Goal: Understand process/instructions

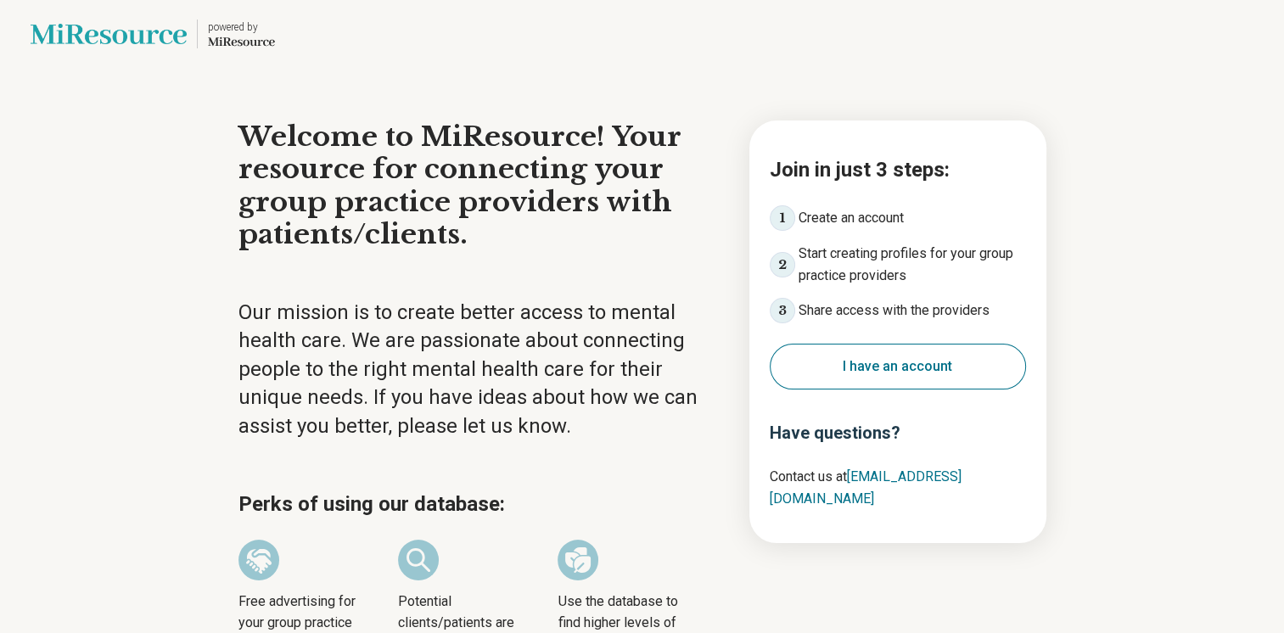
click at [865, 372] on button "I have an account" at bounding box center [898, 367] width 256 height 46
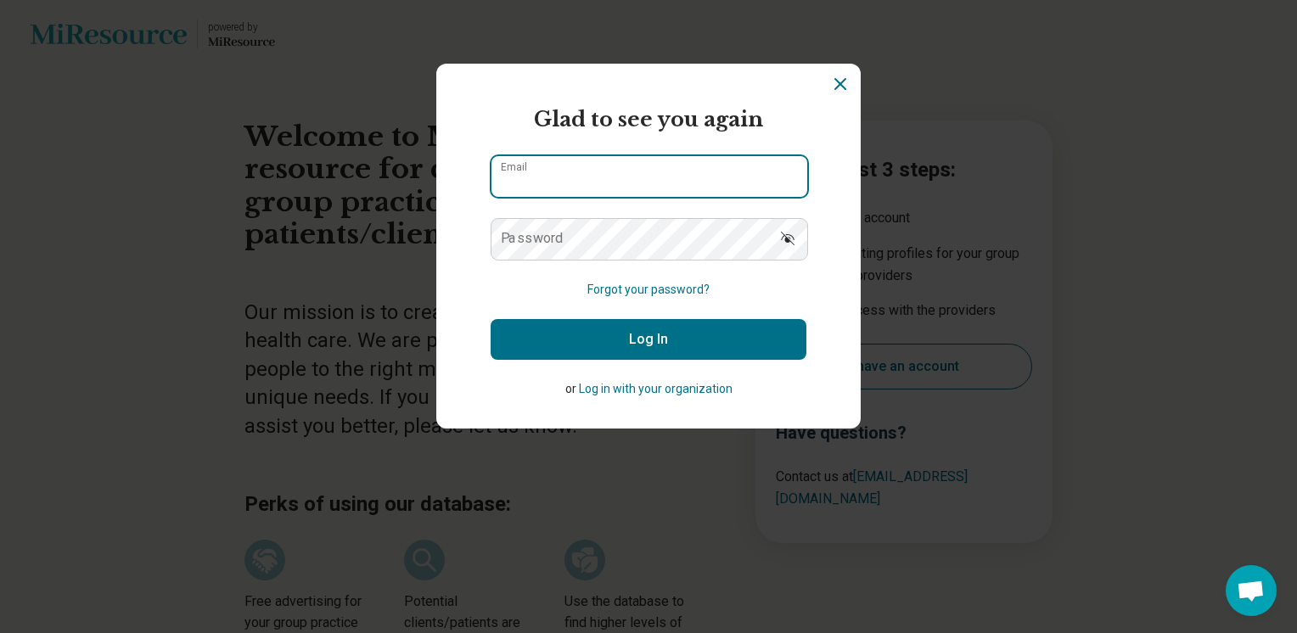
type input "**********"
click at [619, 334] on button "Log In" at bounding box center [649, 339] width 316 height 41
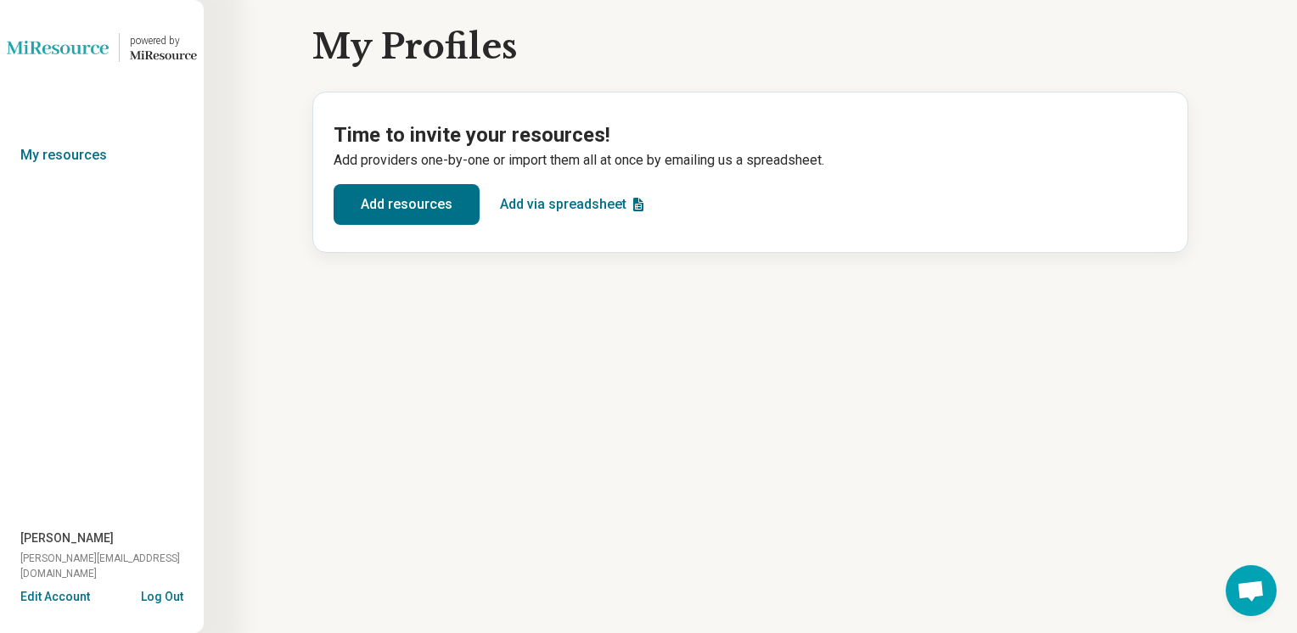
click at [423, 201] on button "Add resources" at bounding box center [407, 204] width 146 height 41
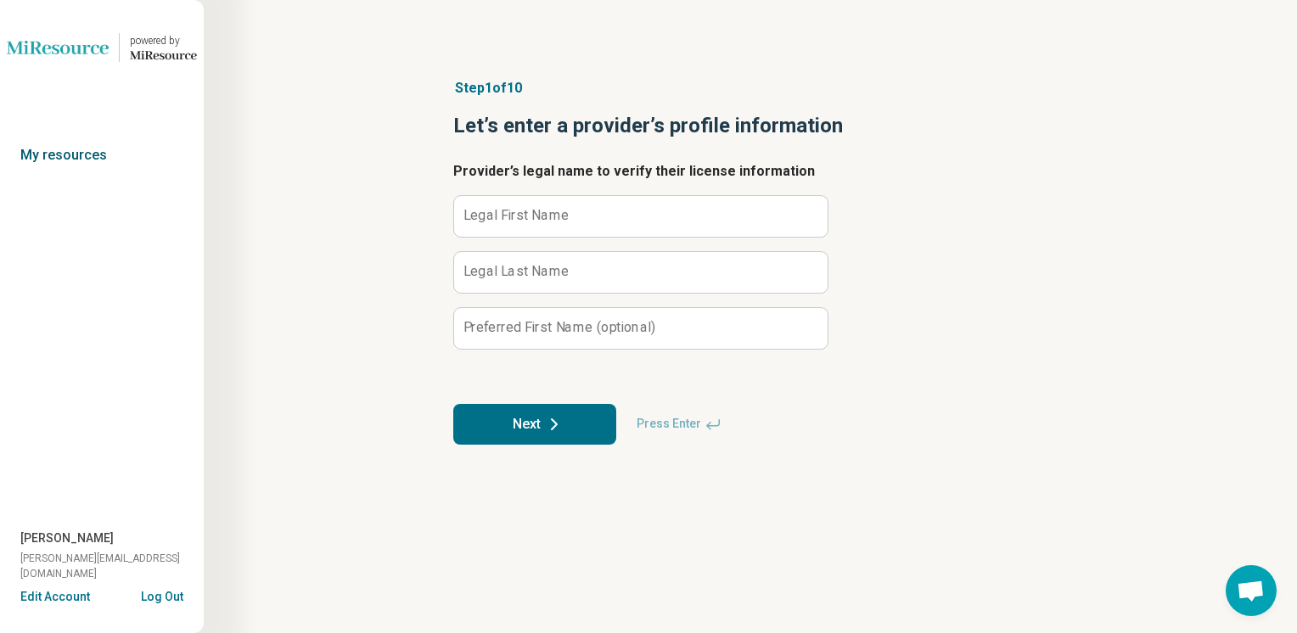
click at [76, 159] on link "My resources" at bounding box center [102, 155] width 204 height 39
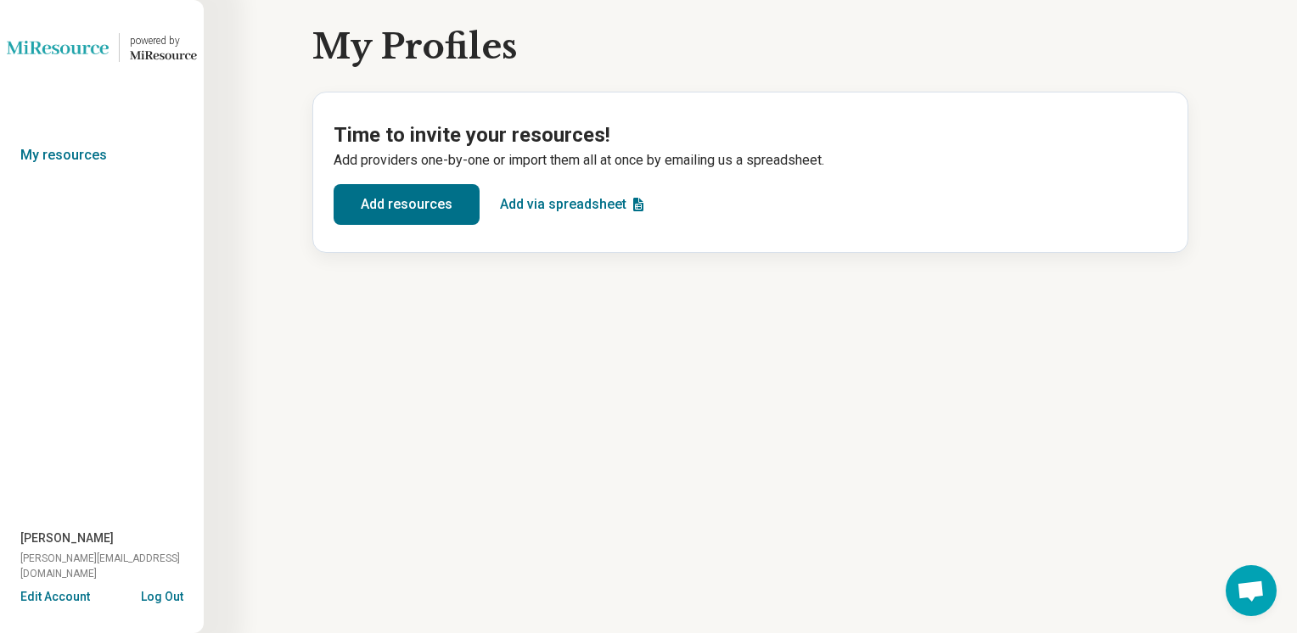
click at [591, 196] on button "Add via spreadsheet" at bounding box center [573, 204] width 160 height 41
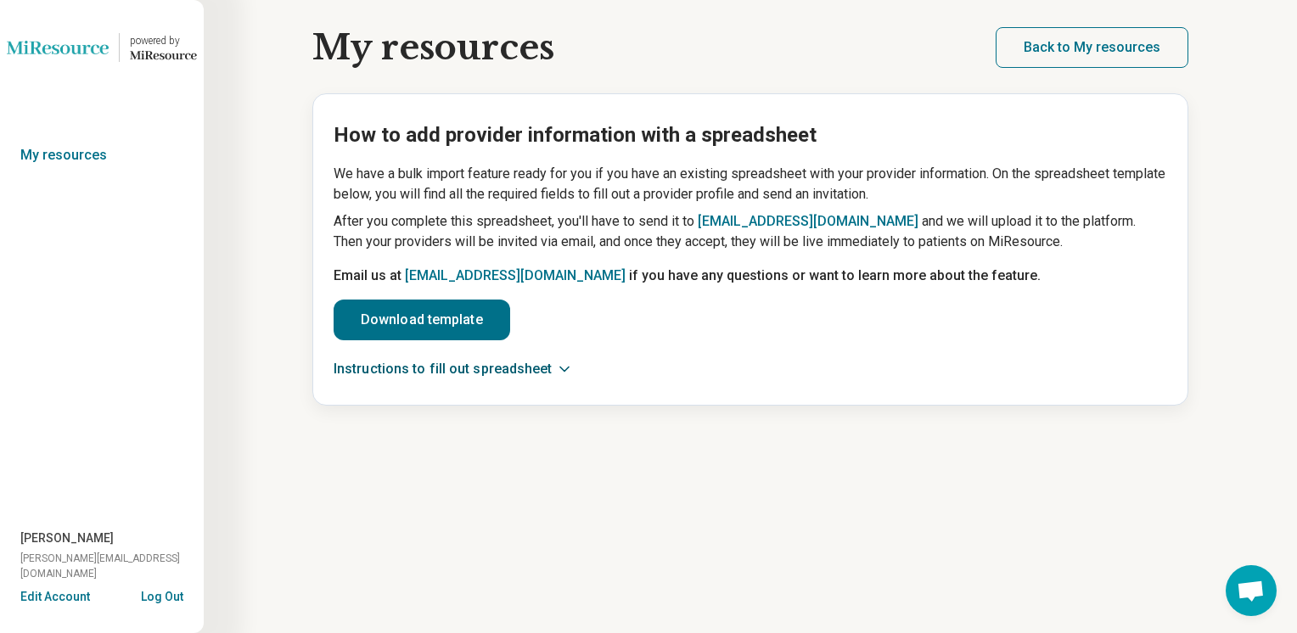
click at [454, 375] on button "Instructions to fill out spreadsheet" at bounding box center [450, 369] width 233 height 17
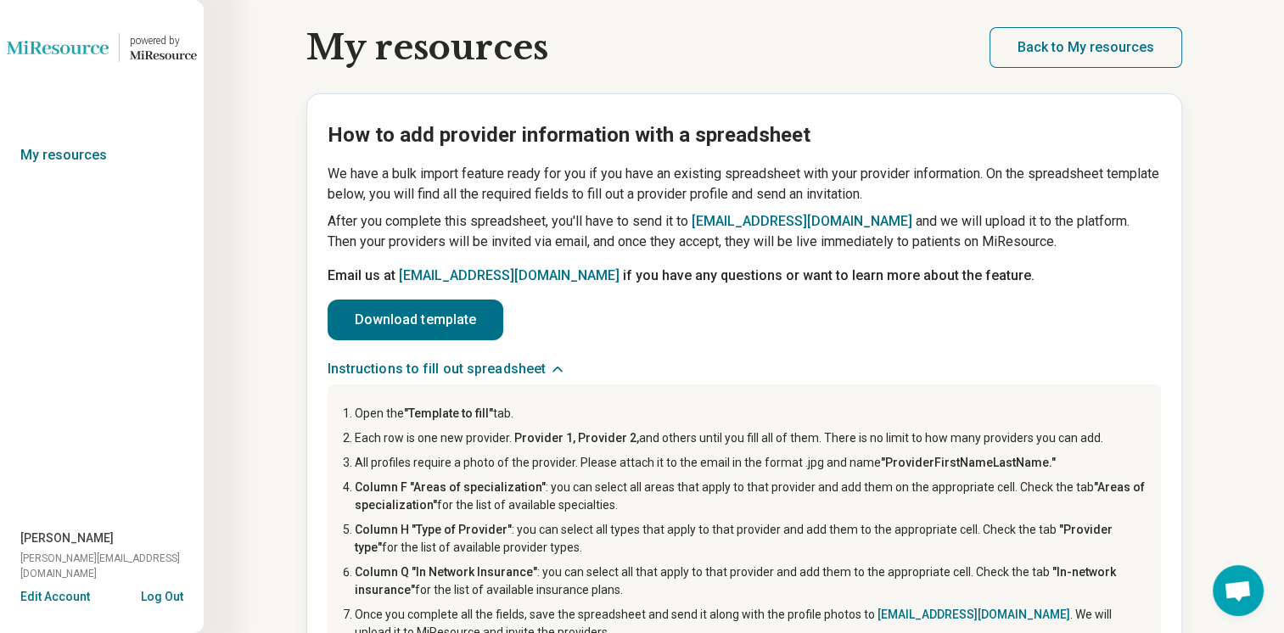
scroll to position [82, 0]
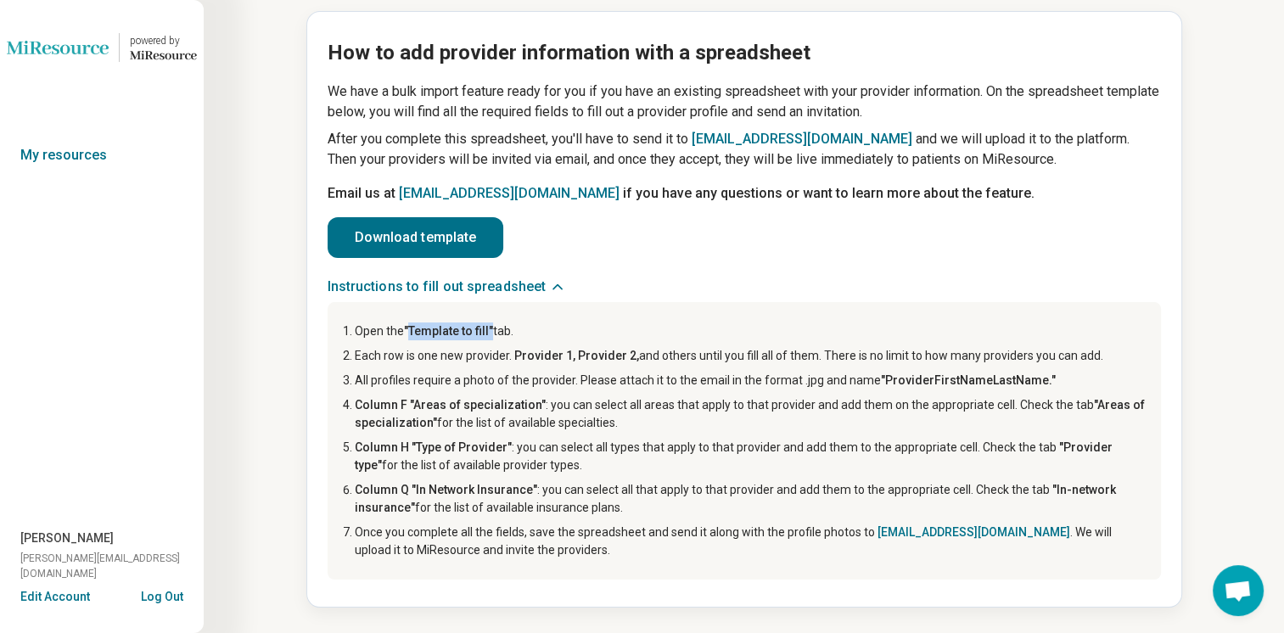
drag, startPoint x: 411, startPoint y: 330, endPoint x: 492, endPoint y: 334, distance: 81.6
click at [492, 334] on li "Open the "Template to fill" tab." at bounding box center [751, 331] width 793 height 18
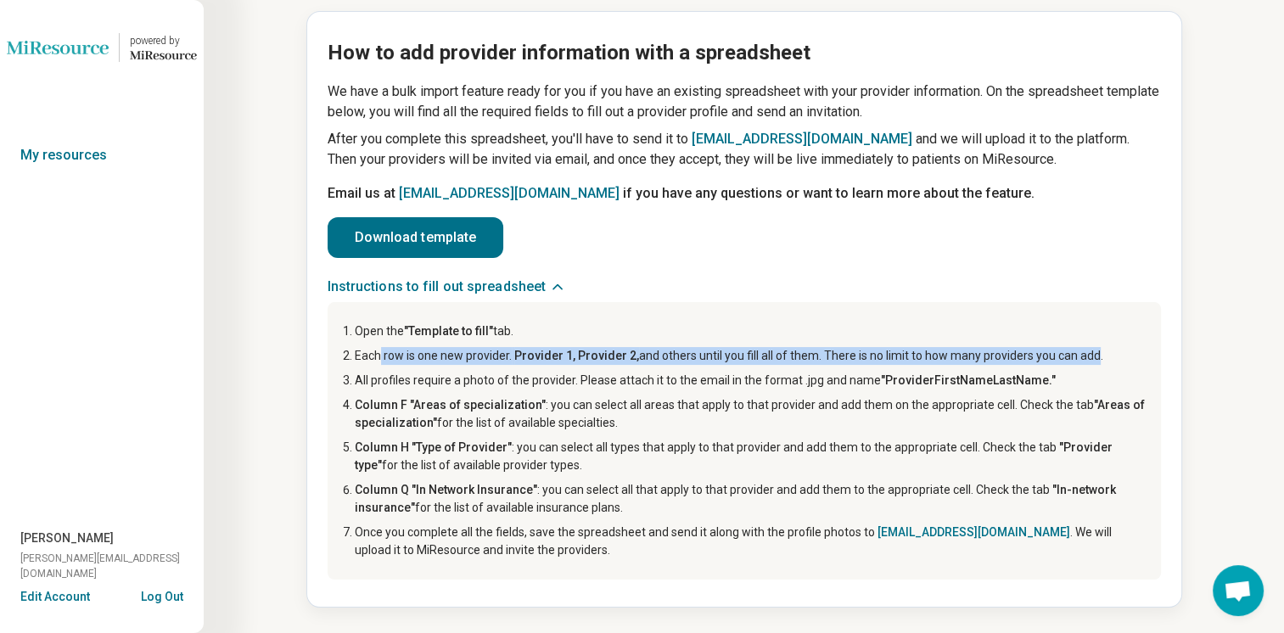
drag, startPoint x: 492, startPoint y: 334, endPoint x: 1086, endPoint y: 358, distance: 594.5
click at [1086, 358] on li "Each row is one new provider. Provider 1, Provider 2, and others until you fill…" at bounding box center [751, 356] width 793 height 18
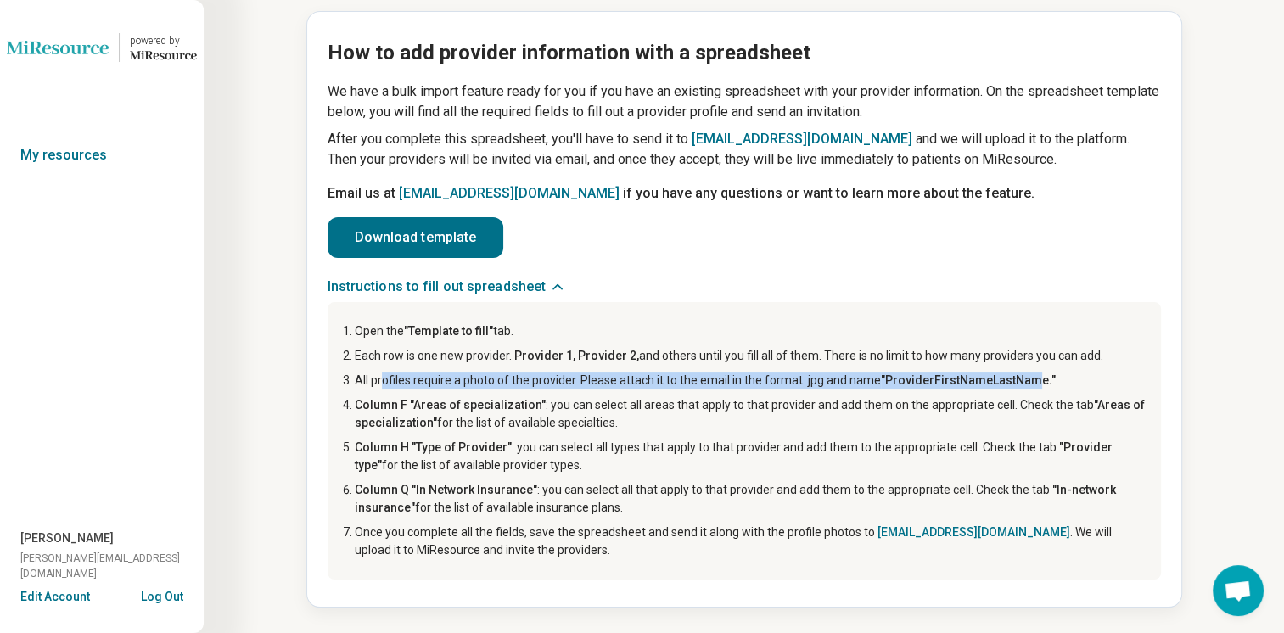
drag, startPoint x: 380, startPoint y: 380, endPoint x: 1029, endPoint y: 372, distance: 648.4
click at [1029, 372] on li "All profiles require a photo of the provider. Please attach it to the email in …" at bounding box center [751, 381] width 793 height 18
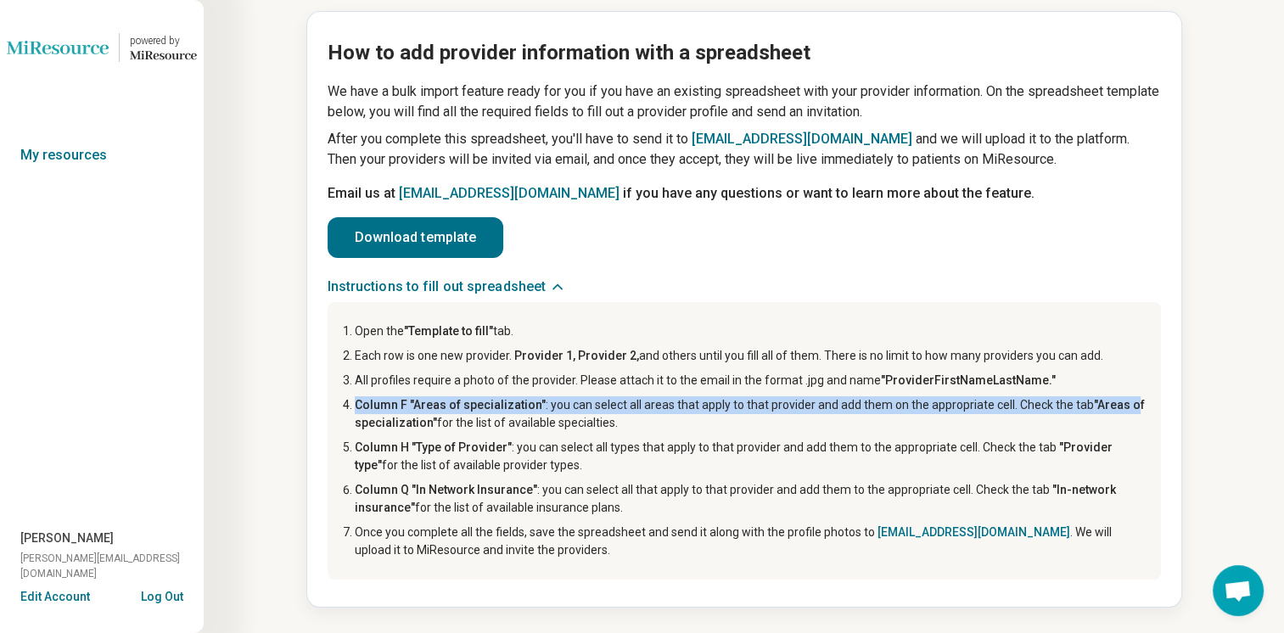
drag, startPoint x: 356, startPoint y: 408, endPoint x: 1125, endPoint y: 404, distance: 768.9
click at [1125, 404] on li "Column F "Areas of specialization" : you can select all areas that apply to tha…" at bounding box center [751, 414] width 793 height 36
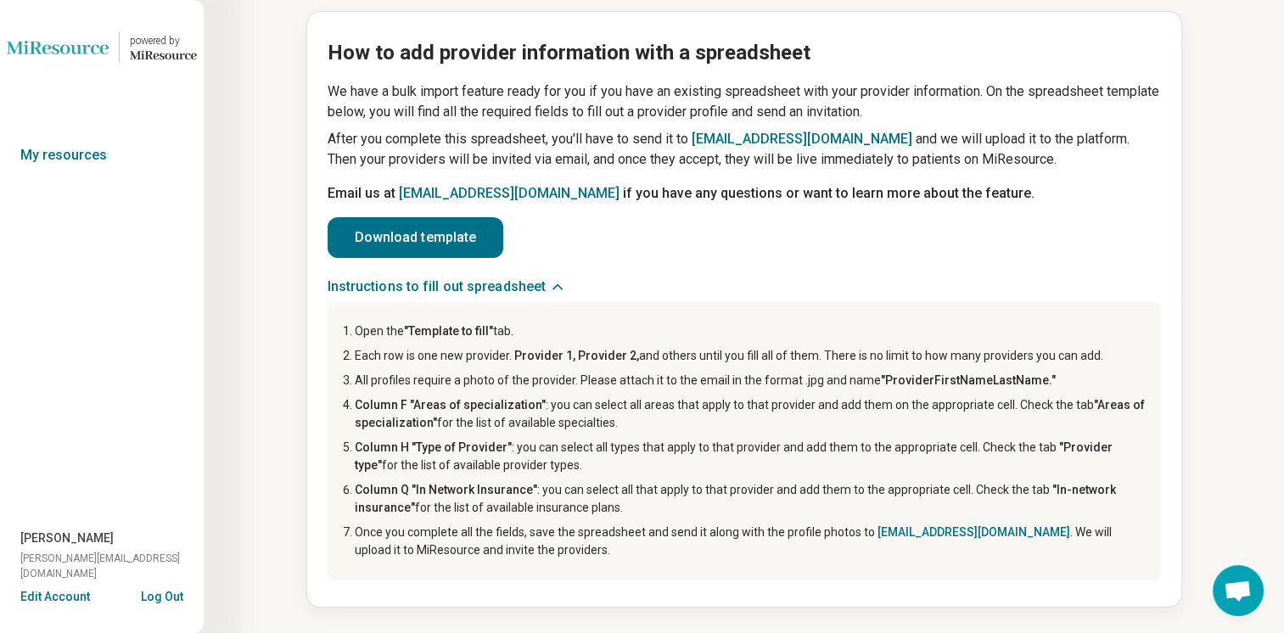
click at [937, 422] on li "Column F "Areas of specialization" : you can select all areas that apply to tha…" at bounding box center [751, 414] width 793 height 36
drag, startPoint x: 611, startPoint y: 402, endPoint x: 979, endPoint y: 406, distance: 368.3
click at [979, 406] on li "Column F "Areas of specialization" : you can select all areas that apply to tha…" at bounding box center [751, 414] width 793 height 36
drag, startPoint x: 979, startPoint y: 406, endPoint x: 1025, endPoint y: 400, distance: 46.2
click at [1025, 400] on li "Column F "Areas of specialization" : you can select all areas that apply to tha…" at bounding box center [751, 414] width 793 height 36
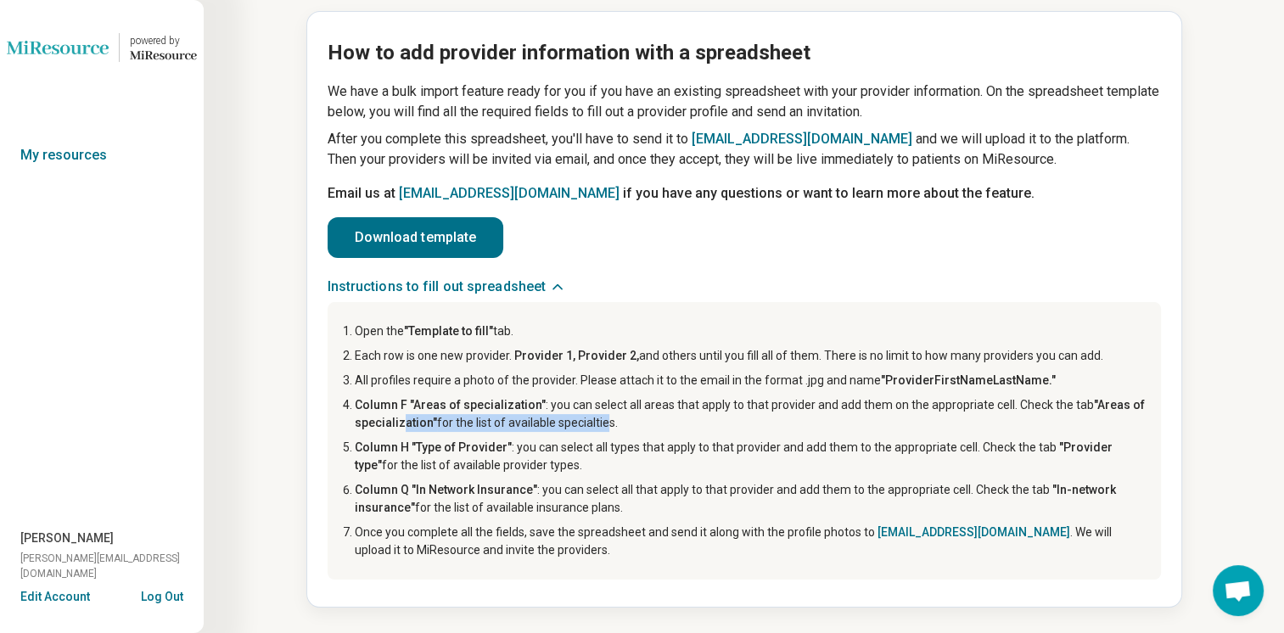
drag, startPoint x: 401, startPoint y: 426, endPoint x: 598, endPoint y: 423, distance: 196.9
click at [598, 423] on li "Column F "Areas of specialization" : you can select all areas that apply to tha…" at bounding box center [751, 414] width 793 height 36
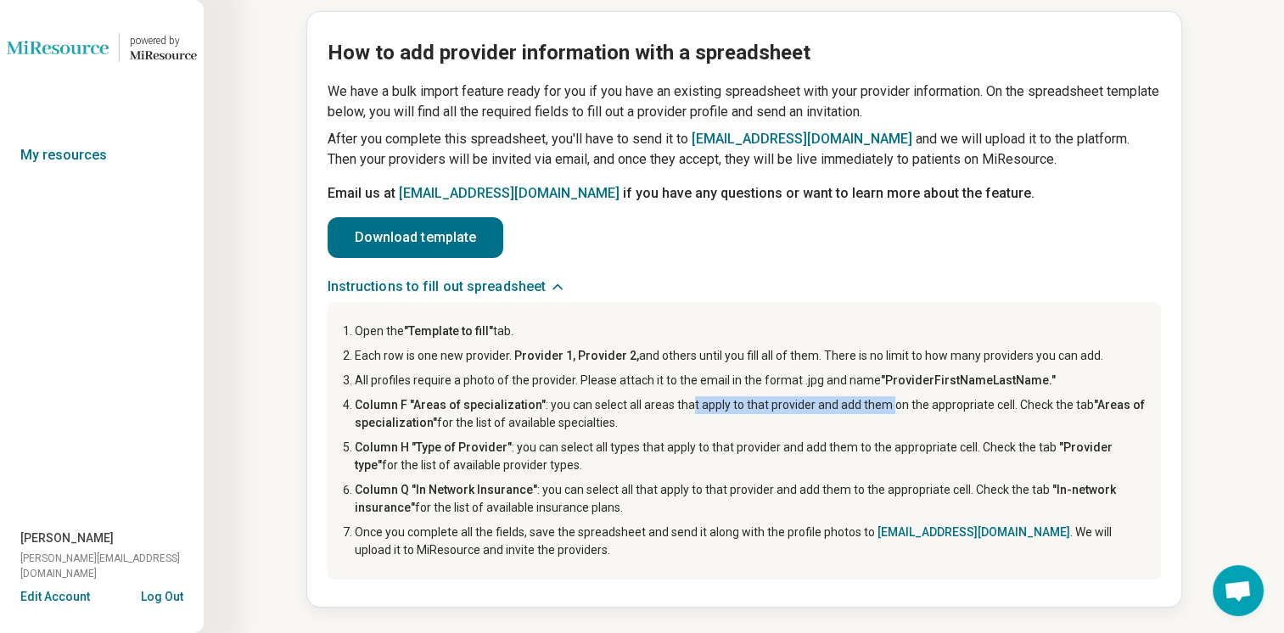
drag, startPoint x: 598, startPoint y: 423, endPoint x: 879, endPoint y: 403, distance: 281.6
click at [879, 403] on li "Column F "Areas of specialization" : you can select all areas that apply to tha…" at bounding box center [751, 414] width 793 height 36
click at [880, 404] on li "Column F "Areas of specialization" : you can select all areas that apply to tha…" at bounding box center [751, 414] width 793 height 36
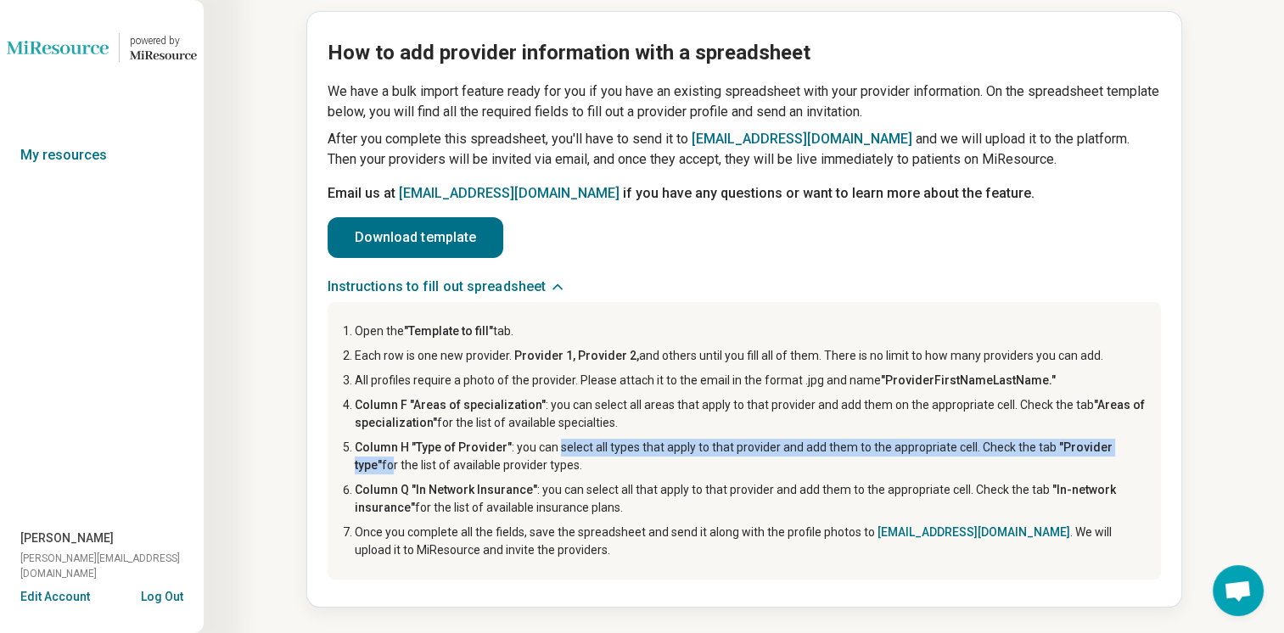
drag, startPoint x: 559, startPoint y: 450, endPoint x: 1131, endPoint y: 450, distance: 572.0
click at [1131, 450] on li "Column H "Type of Provider" : you can select all types that apply to that provi…" at bounding box center [751, 457] width 793 height 36
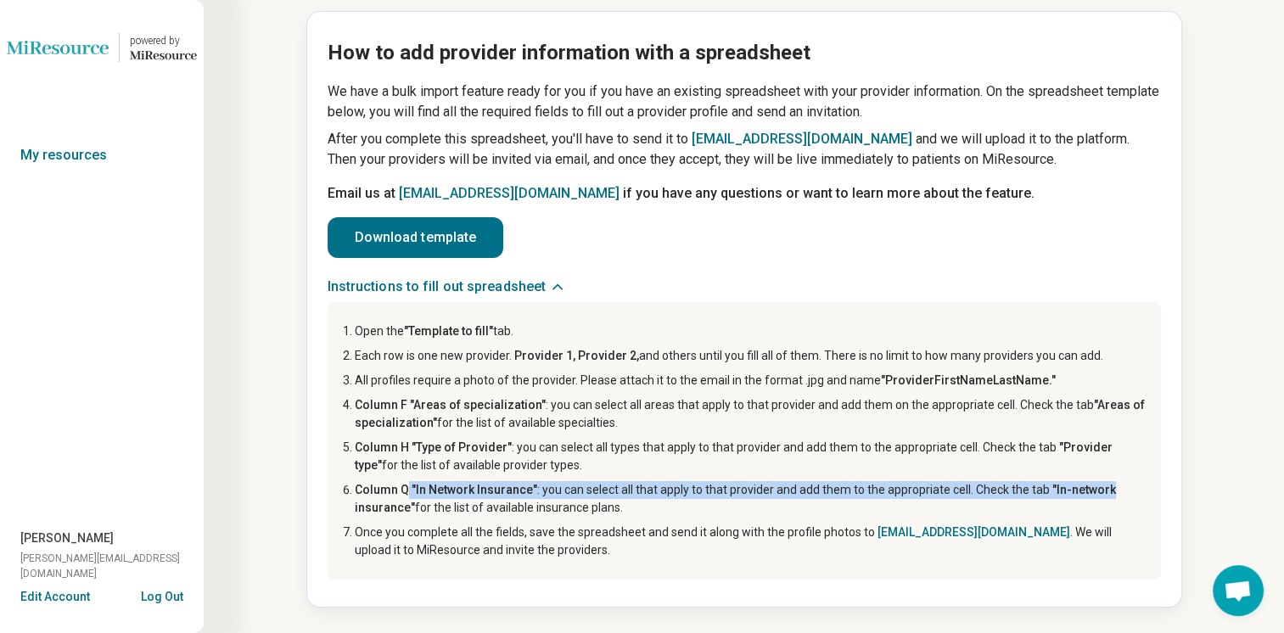
drag, startPoint x: 402, startPoint y: 485, endPoint x: 1099, endPoint y: 494, distance: 696.8
click at [1099, 494] on li "Column Q "In Network Insurance" : you can select all that apply to that provide…" at bounding box center [751, 499] width 793 height 36
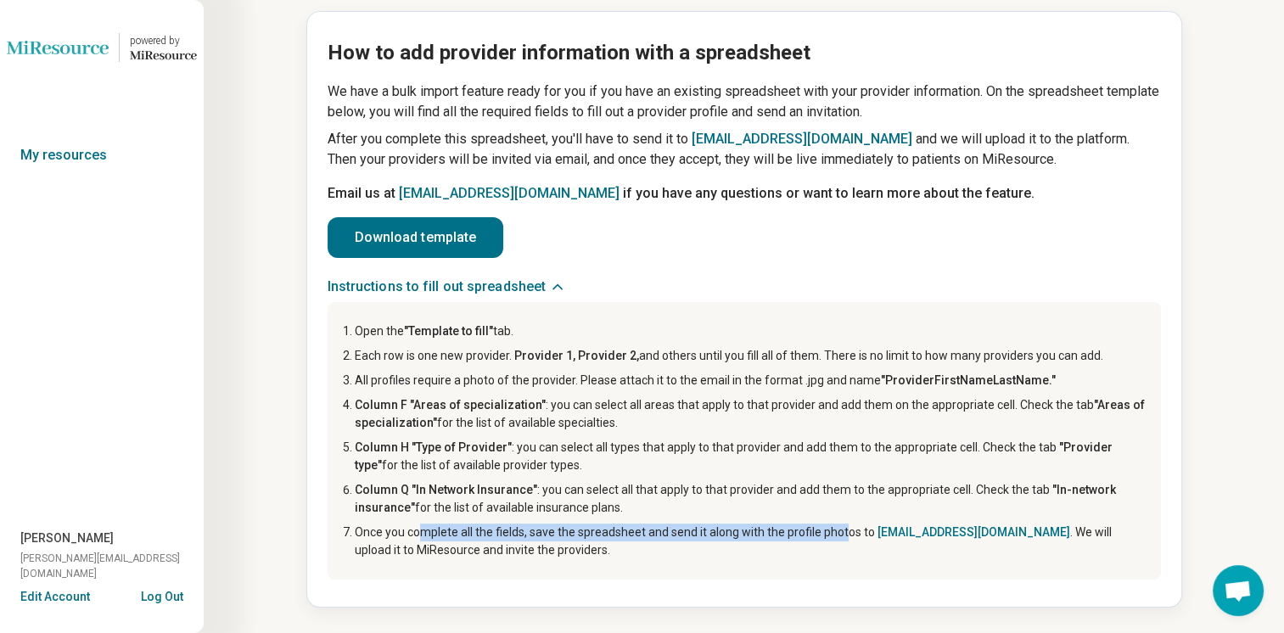
drag, startPoint x: 418, startPoint y: 533, endPoint x: 842, endPoint y: 528, distance: 424.3
click at [842, 528] on li "Once you complete all the fields, save the spreadsheet and send it along with t…" at bounding box center [751, 542] width 793 height 36
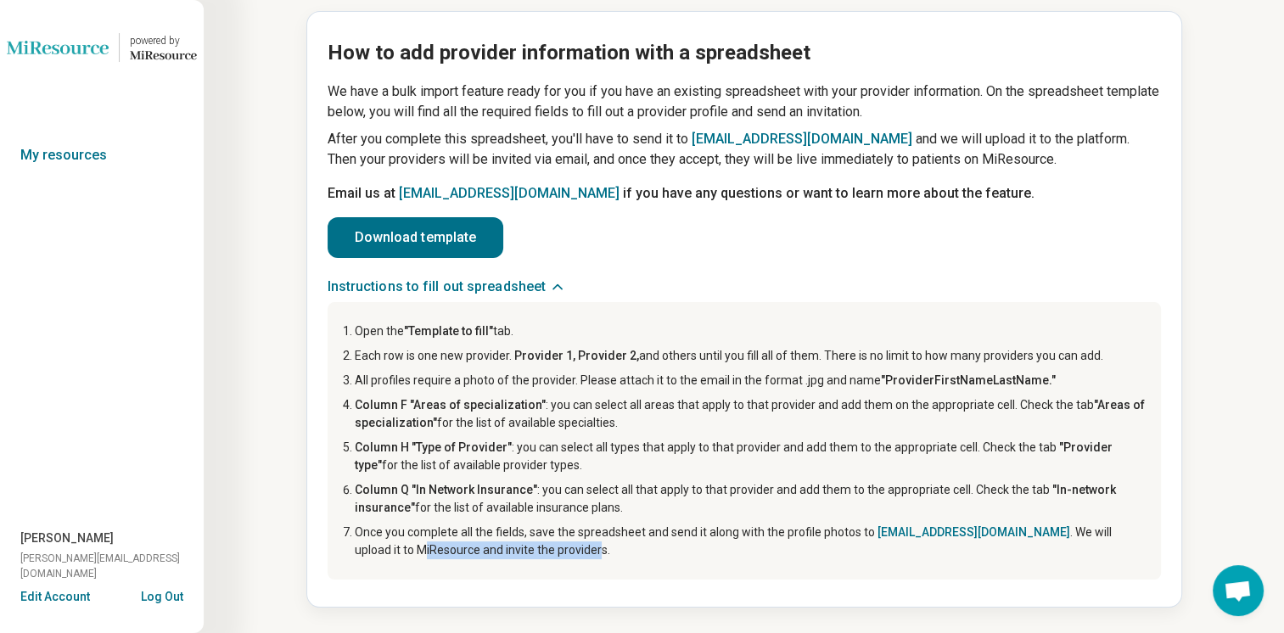
drag, startPoint x: 360, startPoint y: 557, endPoint x: 538, endPoint y: 551, distance: 178.3
click at [538, 551] on li "Once you complete all the fields, save the spreadsheet and send it along with t…" at bounding box center [751, 542] width 793 height 36
click at [685, 406] on li "Column F "Areas of specialization" : you can select all areas that apply to tha…" at bounding box center [751, 414] width 793 height 36
